Goal: Check status: Check status

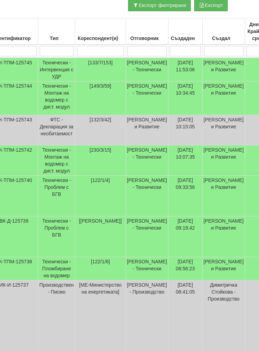
scroll to position [146, 0]
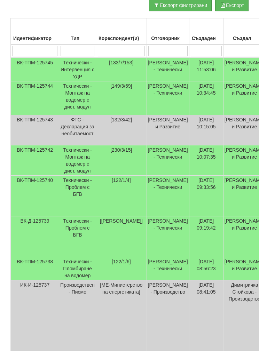
click at [165, 47] on input "search" at bounding box center [167, 51] width 39 height 10
type input "Б"
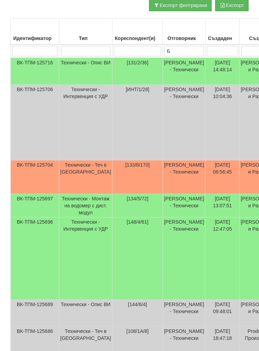
type input "Бо"
type input "Бой"
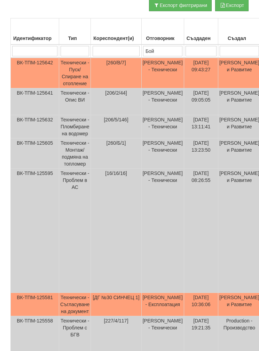
type input "Бой"
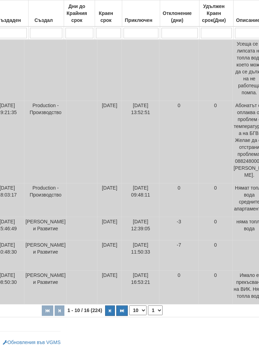
scroll to position [368, 185]
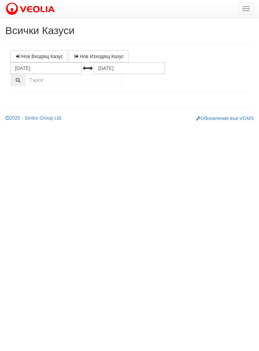
select select "1"
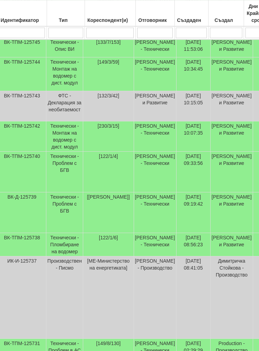
scroll to position [207, 13]
click at [88, 132] on td "[230/3/15]" at bounding box center [108, 137] width 50 height 30
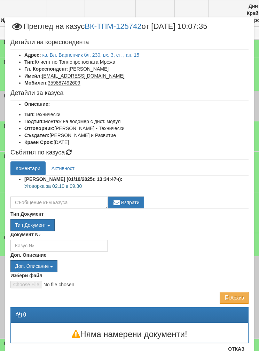
click at [69, 52] on link "кв. Вл. Варненчик бл. 230, вх. 3, ет. , ап. 15" at bounding box center [90, 55] width 97 height 6
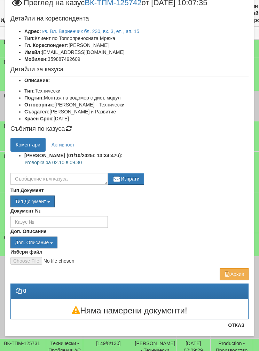
click at [232, 331] on button "Отказ" at bounding box center [236, 325] width 25 height 11
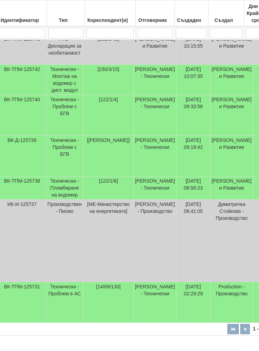
scroll to position [292, 13]
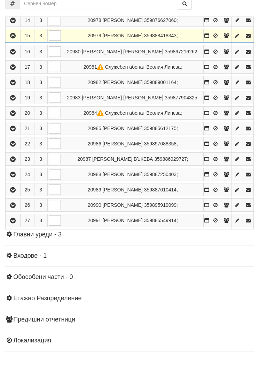
scroll to position [384, 0]
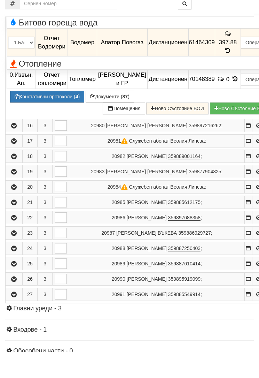
click at [46, 117] on button "Констативни протоколи ( 4 )" at bounding box center [47, 123] width 74 height 12
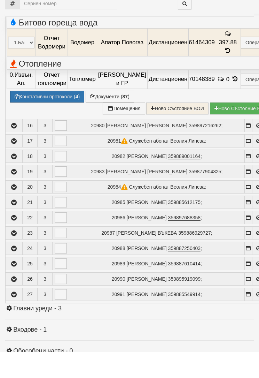
select select "1"
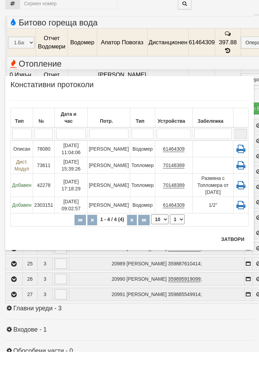
click at [232, 259] on button "Затвори" at bounding box center [233, 264] width 32 height 11
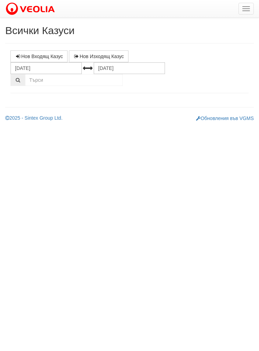
select select "1"
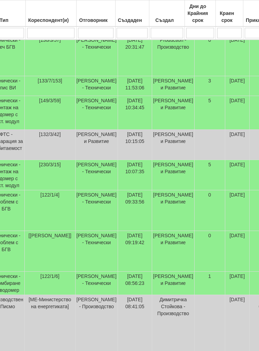
scroll to position [169, 71]
click at [50, 173] on td "[230/3/15]" at bounding box center [50, 175] width 50 height 30
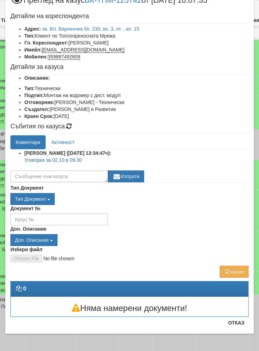
scroll to position [26, 0]
click at [233, 325] on button "Отказ" at bounding box center [236, 323] width 25 height 11
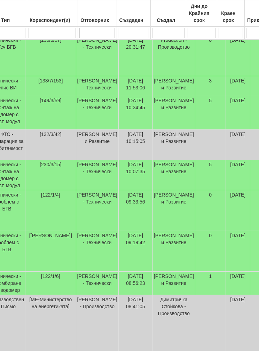
click at [43, 34] on input "search" at bounding box center [52, 33] width 47 height 10
type input "2"
type input "23"
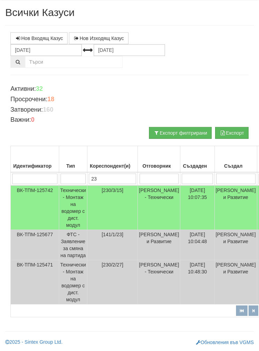
scroll to position [17, 0]
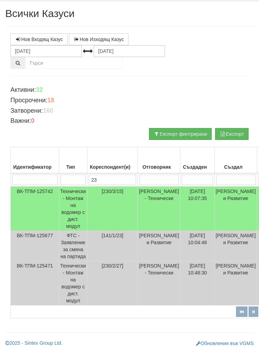
type input "230"
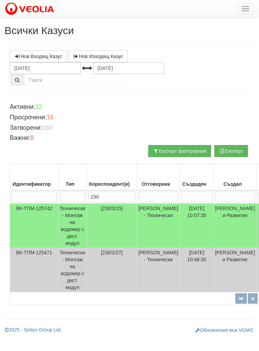
scroll to position [0, 0]
